Goal: Task Accomplishment & Management: Use online tool/utility

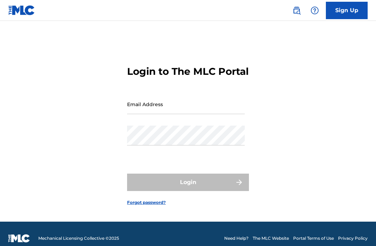
click at [189, 114] on input "Email Address" at bounding box center [186, 104] width 118 height 20
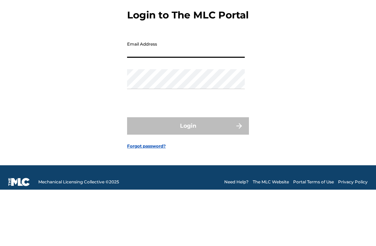
type input "[EMAIL_ADDRESS][DOMAIN_NAME]"
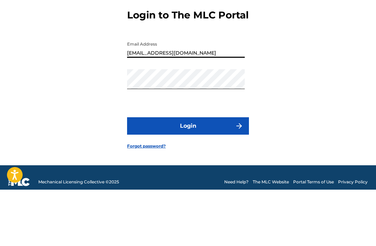
click at [188, 174] on button "Login" at bounding box center [188, 182] width 122 height 17
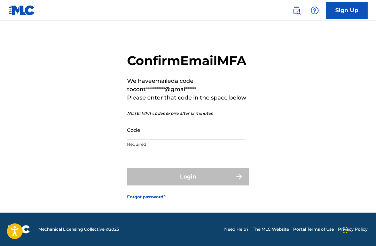
click at [132, 136] on input "Code" at bounding box center [186, 130] width 118 height 20
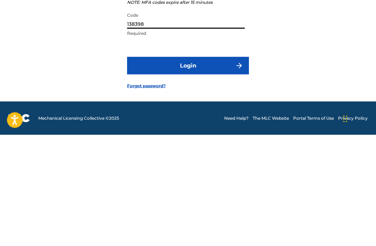
type input "138398"
click at [216, 168] on button "Login" at bounding box center [188, 176] width 122 height 17
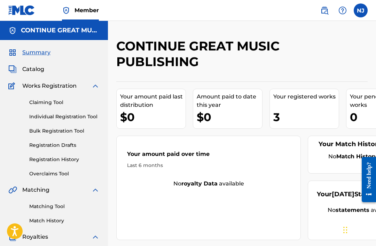
click at [80, 31] on h5 "CONTINUE GREAT MUSIC PUBLISHING" at bounding box center [60, 30] width 79 height 8
click at [360, 9] on label at bounding box center [361, 10] width 14 height 14
click at [361, 10] on input "NJ [PERSON_NAME] [EMAIL_ADDRESS][DOMAIN_NAME] Notification Preferences Profile …" at bounding box center [361, 10] width 0 height 0
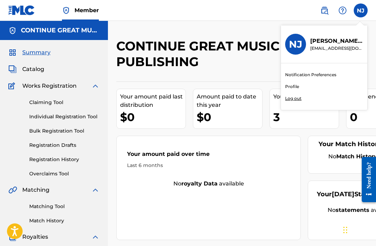
click at [59, 33] on h5 "CONTINUE GREAT MUSIC PUBLISHING" at bounding box center [60, 30] width 79 height 8
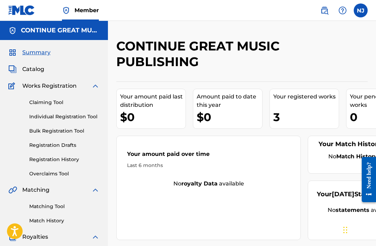
click at [25, 31] on h5 "CONTINUE GREAT MUSIC PUBLISHING" at bounding box center [60, 30] width 79 height 8
click at [86, 6] on link "Member" at bounding box center [80, 10] width 37 height 21
click at [65, 12] on img at bounding box center [66, 10] width 8 height 8
click at [362, 12] on label at bounding box center [361, 10] width 14 height 14
click at [361, 10] on input "NJ [PERSON_NAME] [EMAIL_ADDRESS][DOMAIN_NAME] Notification Preferences Profile …" at bounding box center [361, 10] width 0 height 0
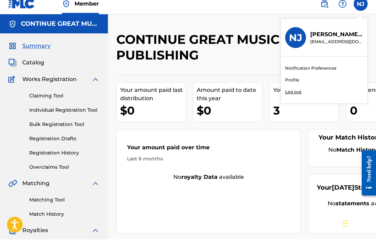
scroll to position [7, 0]
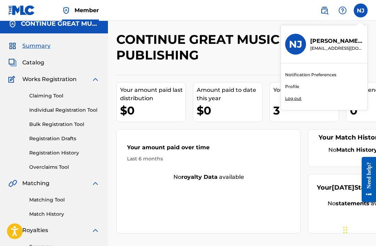
click at [350, 123] on div "Your amount paid last distribution $0 Amount paid to date this year $0 Your reg…" at bounding box center [242, 154] width 252 height 159
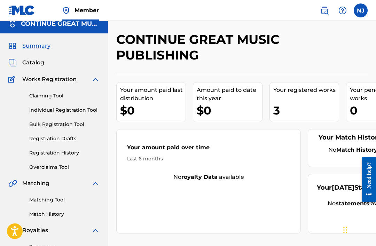
click at [361, 14] on label at bounding box center [361, 10] width 14 height 14
click at [361, 10] on input "NJ [PERSON_NAME] [EMAIL_ADDRESS][DOMAIN_NAME] Notification Preferences Profile …" at bounding box center [361, 10] width 0 height 0
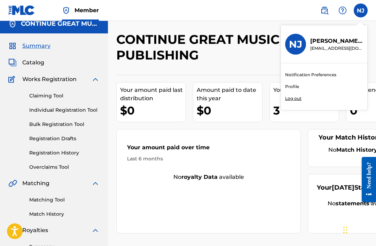
click at [296, 89] on link "Profile" at bounding box center [292, 87] width 14 height 6
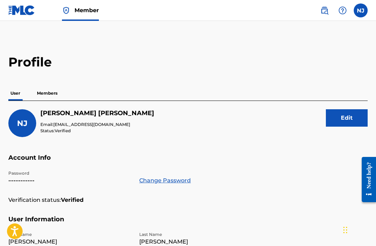
click at [53, 92] on p "Members" at bounding box center [47, 93] width 25 height 15
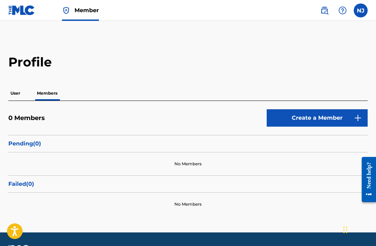
click at [16, 93] on p "User" at bounding box center [15, 93] width 14 height 15
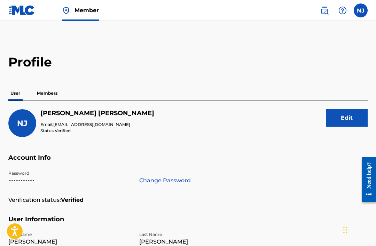
click at [361, 14] on label at bounding box center [361, 10] width 14 height 14
click at [361, 10] on input "NJ [PERSON_NAME] [EMAIL_ADDRESS][DOMAIN_NAME] Notification Preferences Profile …" at bounding box center [361, 10] width 0 height 0
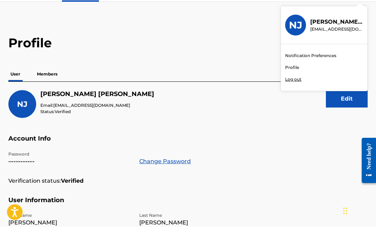
click at [337, 45] on p "[EMAIL_ADDRESS][DOMAIN_NAME]" at bounding box center [337, 48] width 53 height 6
click at [361, 10] on input "NJ [PERSON_NAME] [EMAIL_ADDRESS][DOMAIN_NAME] Notification Preferences Profile …" at bounding box center [361, 10] width 0 height 0
click at [299, 38] on h3 "NJ" at bounding box center [295, 44] width 13 height 12
click at [361, 10] on input "NJ [PERSON_NAME] [EMAIL_ADDRESS][DOMAIN_NAME] Notification Preferences Profile …" at bounding box center [361, 10] width 0 height 0
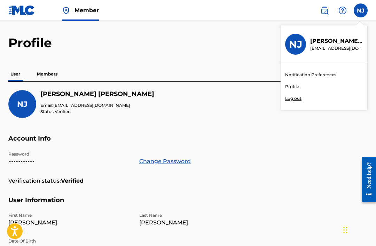
click at [24, 12] on img at bounding box center [21, 10] width 27 height 10
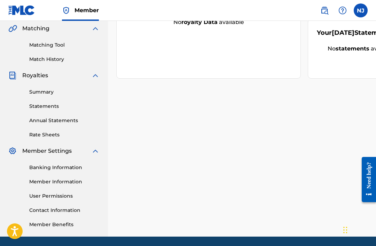
scroll to position [161, 0]
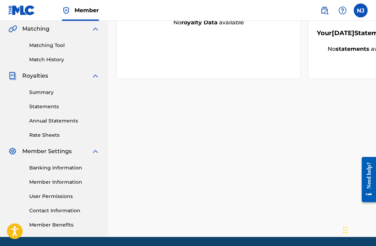
click at [49, 152] on span "Member Settings" at bounding box center [46, 151] width 49 height 8
click at [44, 168] on link "Banking Information" at bounding box center [64, 168] width 70 height 7
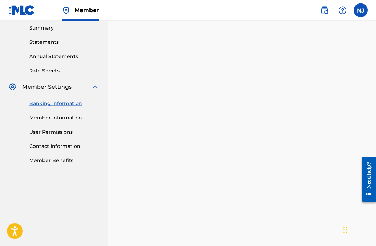
scroll to position [226, 0]
click at [37, 135] on link "User Permissions" at bounding box center [64, 131] width 70 height 7
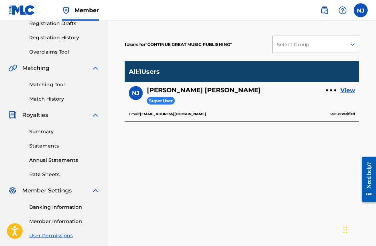
scroll to position [122, 0]
click at [38, 222] on link "Member Information" at bounding box center [64, 221] width 70 height 7
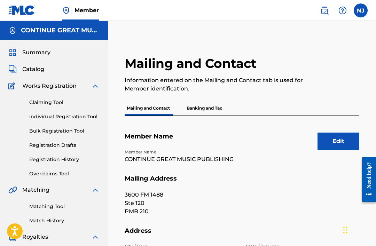
click at [209, 110] on p "Banking and Tax" at bounding box center [205, 108] width 40 height 15
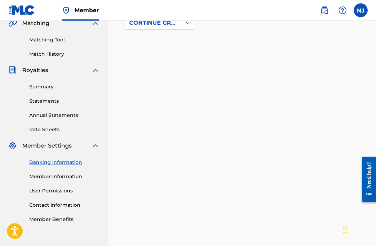
scroll to position [167, 0]
click at [37, 174] on link "Member Information" at bounding box center [64, 176] width 70 height 7
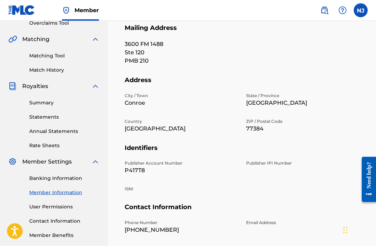
scroll to position [152, 0]
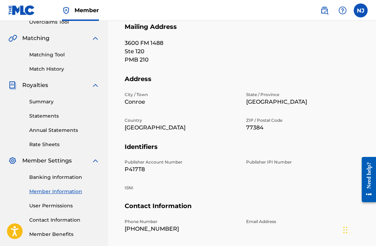
click at [57, 52] on link "Matching Tool" at bounding box center [64, 54] width 70 height 7
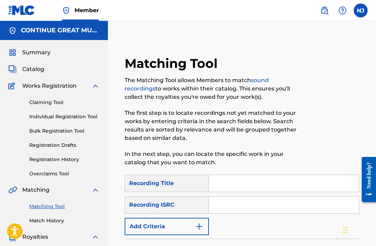
click at [239, 181] on input "Search Form" at bounding box center [284, 183] width 150 height 17
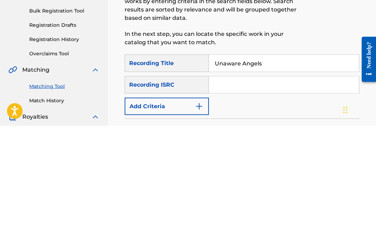
scroll to position [121, 0]
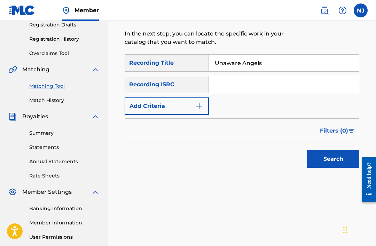
type input "Unaware Angels"
click at [224, 86] on input "Search Form" at bounding box center [284, 84] width 150 height 17
type input "QT47V2510001"
click at [338, 159] on button "Search" at bounding box center [333, 159] width 52 height 17
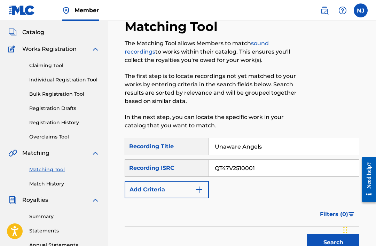
scroll to position [36, 0]
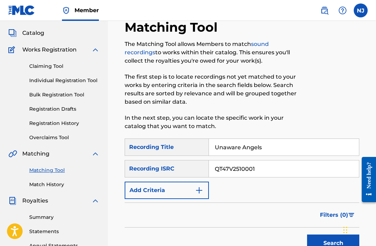
click at [70, 81] on link "Individual Registration Tool" at bounding box center [64, 80] width 70 height 7
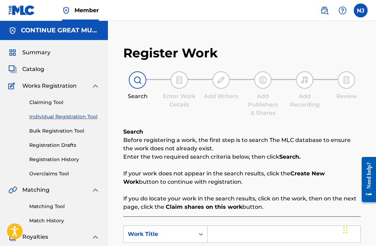
click at [365, 14] on label at bounding box center [361, 10] width 14 height 14
click at [361, 10] on input "NJ [PERSON_NAME] [EMAIL_ADDRESS][DOMAIN_NAME] Notification Preferences Profile …" at bounding box center [361, 10] width 0 height 0
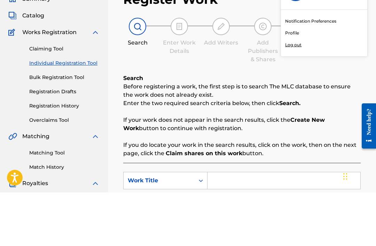
click at [295, 96] on p "Log out" at bounding box center [293, 99] width 16 height 6
click at [361, 10] on input "NJ [PERSON_NAME] [EMAIL_ADDRESS][DOMAIN_NAME] Notification Preferences Profile …" at bounding box center [361, 10] width 0 height 0
